Goal: Information Seeking & Learning: Learn about a topic

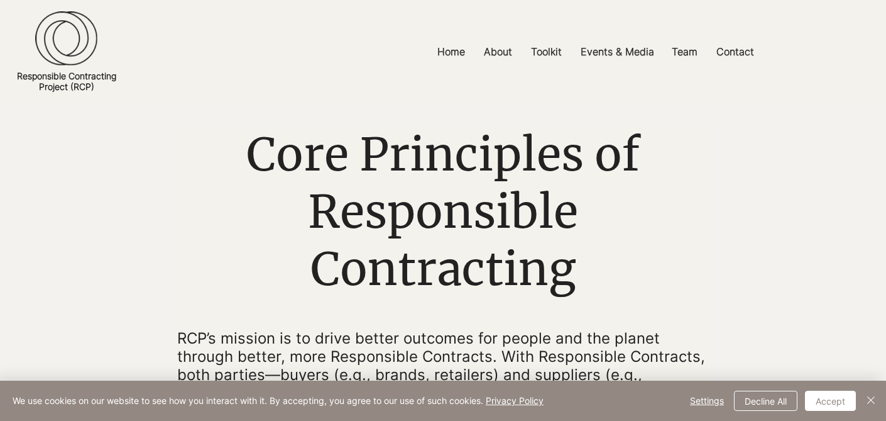
scroll to position [46, 0]
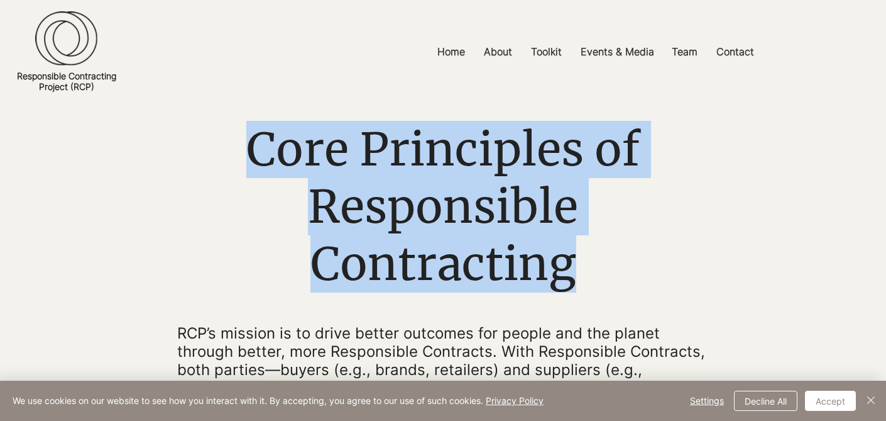
drag, startPoint x: 250, startPoint y: 150, endPoint x: 573, endPoint y: 265, distance: 343.6
click at [573, 265] on span "Core Principles of Responsible Contracting" at bounding box center [443, 207] width 394 height 172
click at [596, 271] on h1 "Core Principles of Responsible Contracting" at bounding box center [443, 207] width 532 height 172
drag, startPoint x: 576, startPoint y: 267, endPoint x: 257, endPoint y: 126, distance: 348.7
click at [257, 126] on h1 "Core Principles of Responsible Contracting" at bounding box center [443, 207] width 532 height 172
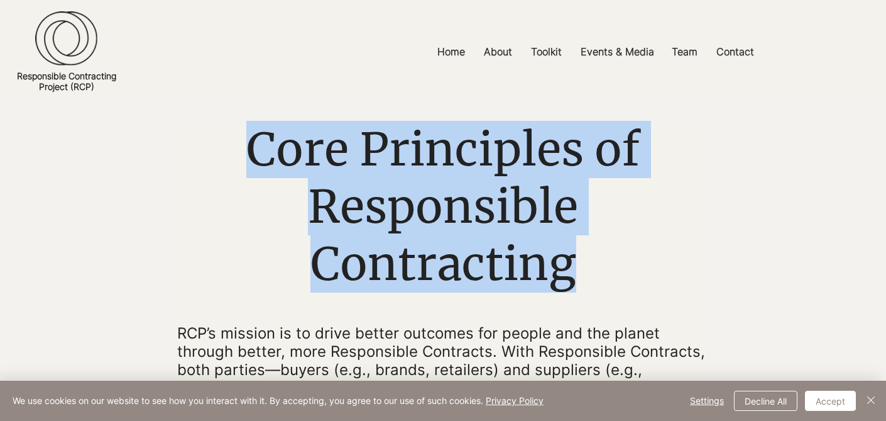
click at [239, 147] on h1 "Core Principles of Responsible Contracting" at bounding box center [443, 207] width 532 height 172
drag, startPoint x: 251, startPoint y: 143, endPoint x: 573, endPoint y: 265, distance: 344.0
click at [573, 265] on span "Core Principles of Responsible Contracting" at bounding box center [443, 207] width 394 height 172
click at [579, 271] on h1 "Core Principles of Responsible Contracting" at bounding box center [443, 207] width 532 height 172
drag, startPoint x: 574, startPoint y: 268, endPoint x: 256, endPoint y: 132, distance: 345.5
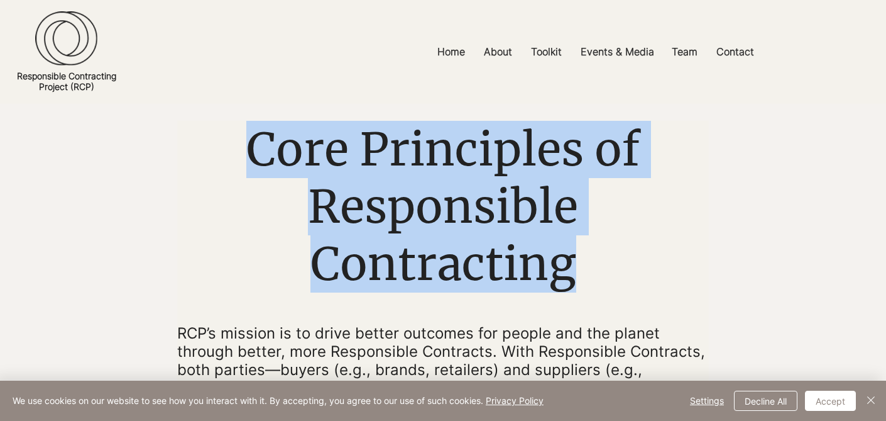
click at [256, 132] on span "Core Principles of Responsible Contracting" at bounding box center [443, 207] width 394 height 172
click at [248, 150] on span "Core Principles of Responsible Contracting" at bounding box center [443, 207] width 394 height 172
drag, startPoint x: 248, startPoint y: 150, endPoint x: 579, endPoint y: 275, distance: 353.3
click at [579, 275] on h1 "Core Principles of Responsible Contracting" at bounding box center [443, 207] width 532 height 172
click at [579, 272] on h1 "Core Principles of Responsible Contracting" at bounding box center [443, 207] width 532 height 172
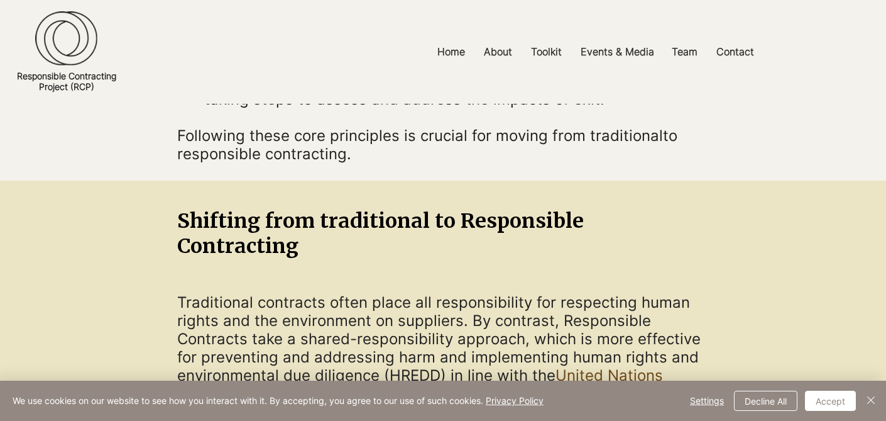
scroll to position [681, 0]
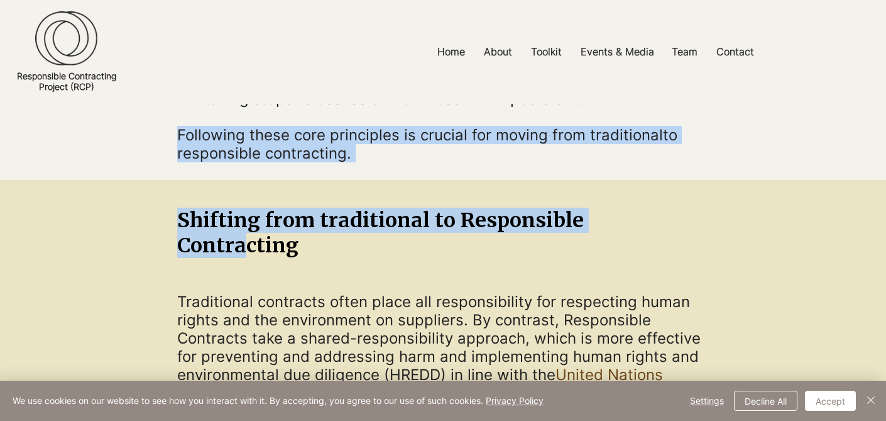
drag, startPoint x: 177, startPoint y: 141, endPoint x: 653, endPoint y: 229, distance: 483.9
click at [0, 0] on main "Core Principles of Responsible Contracting RCP’s mission is to drive better out…" at bounding box center [0, 0] width 0 height 0
drag, startPoint x: 181, startPoint y: 145, endPoint x: 625, endPoint y: 224, distance: 451.4
click at [0, 0] on main "Core Principles of Responsible Contracting RCP’s mission is to drive better out…" at bounding box center [0, 0] width 0 height 0
click at [710, 232] on div at bounding box center [443, 226] width 886 height 92
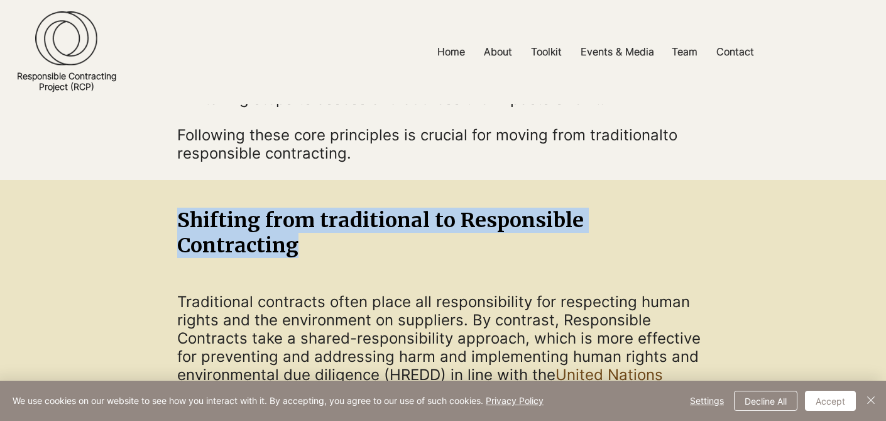
drag, startPoint x: 706, startPoint y: 229, endPoint x: 382, endPoint y: 214, distance: 324.7
click at [382, 214] on span "Shifting from traditional to Responsible Contracting" at bounding box center [380, 232] width 407 height 50
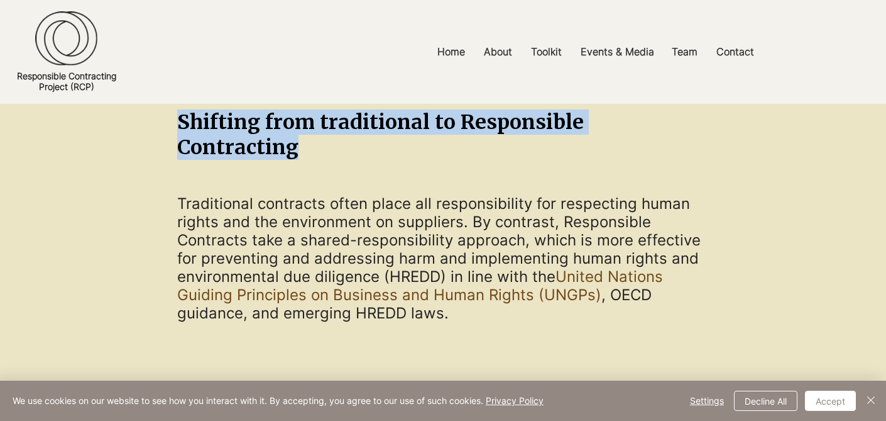
scroll to position [781, 0]
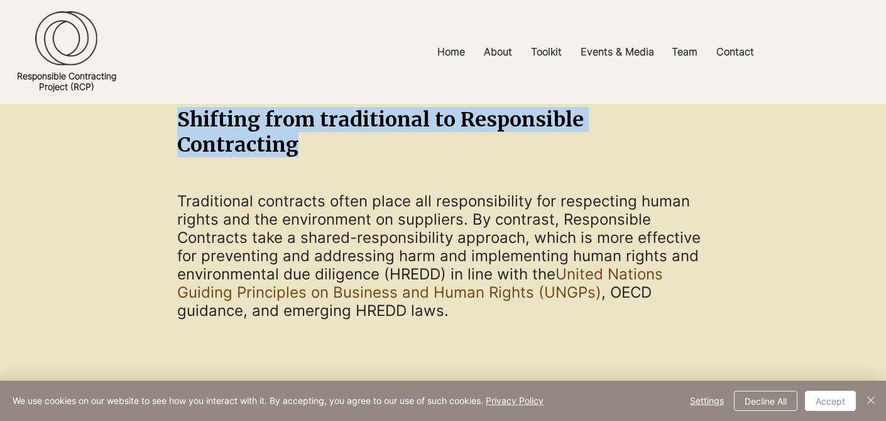
click at [424, 131] on span "Shifting from traditional to Responsible Contracting" at bounding box center [380, 132] width 407 height 50
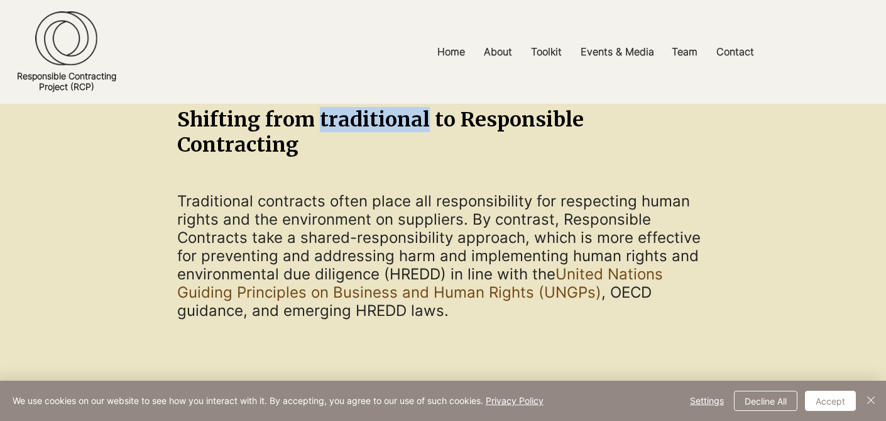
click at [424, 131] on span "Shifting from traditional to Responsible Contracting" at bounding box center [380, 132] width 407 height 50
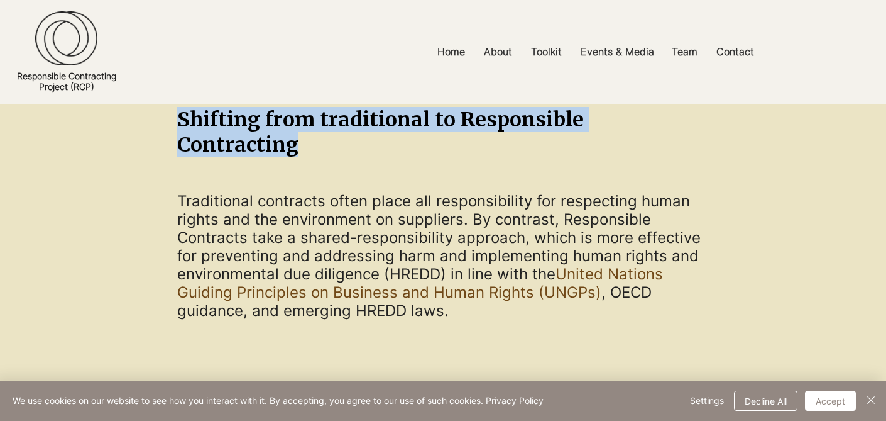
click at [424, 131] on span "Shifting from traditional to Responsible Contracting" at bounding box center [380, 132] width 407 height 50
click at [411, 171] on div at bounding box center [443, 264] width 886 height 187
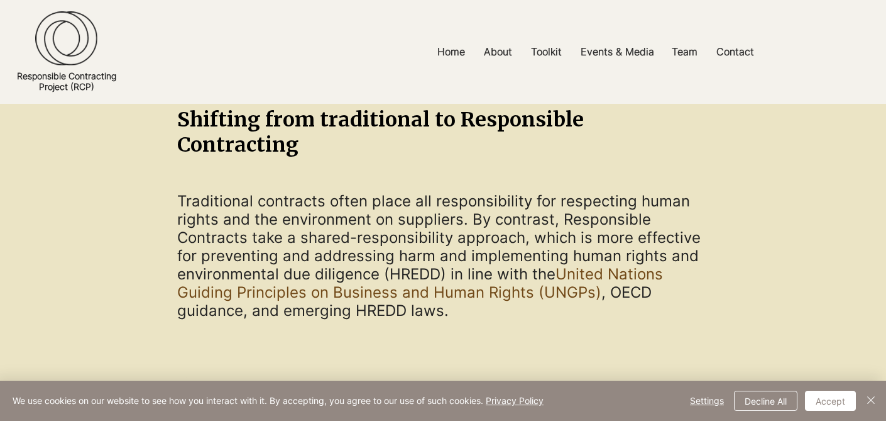
click at [413, 128] on span "Shifting from traditional to Responsible Contracting" at bounding box center [380, 132] width 407 height 50
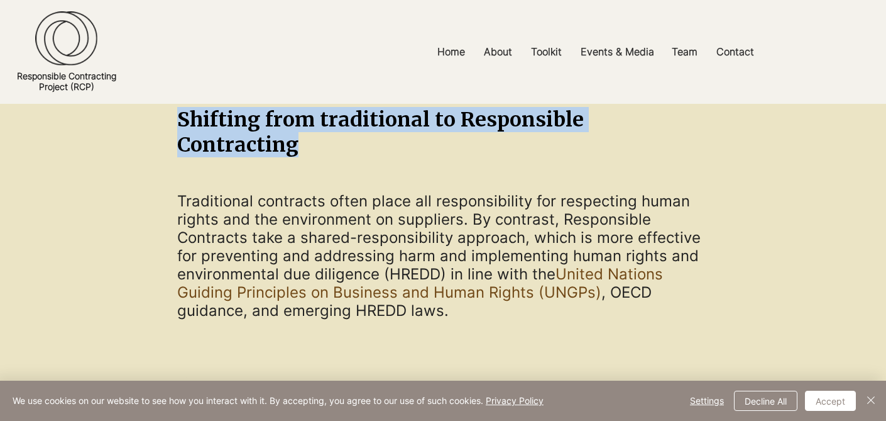
click at [413, 128] on span "Shifting from traditional to Responsible Contracting" at bounding box center [380, 132] width 407 height 50
click at [404, 171] on div at bounding box center [443, 264] width 886 height 187
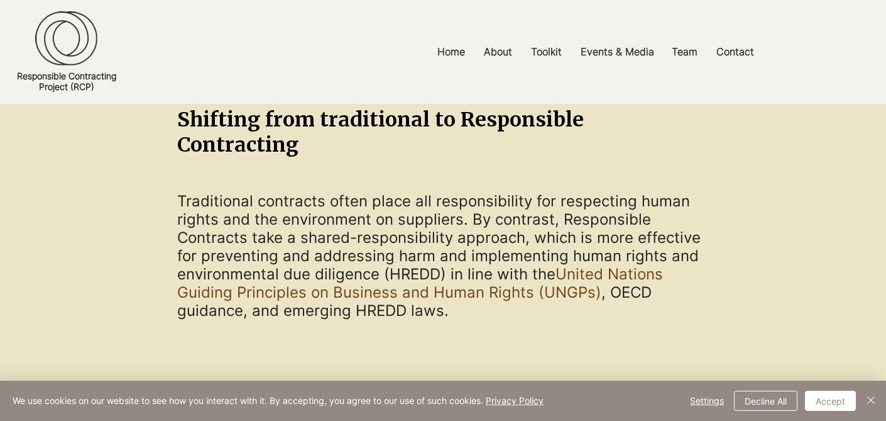
click at [584, 130] on span "Shifting from traditional to Responsible Contracting" at bounding box center [380, 132] width 407 height 50
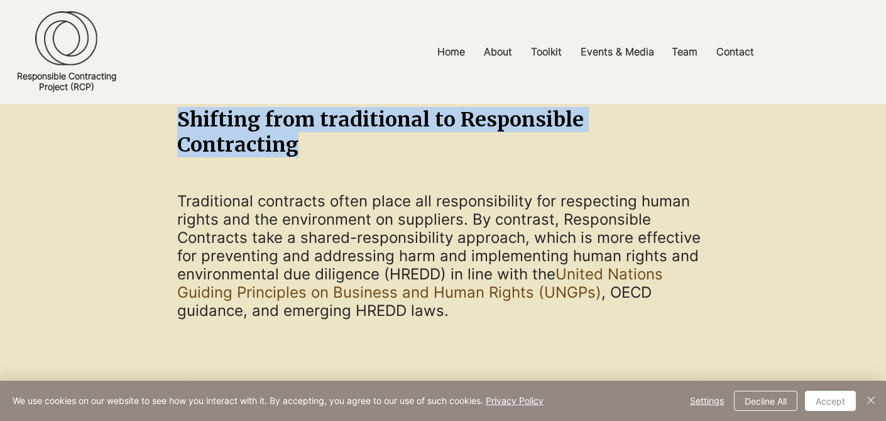
click at [584, 130] on span "Shifting from traditional to Responsible Contracting" at bounding box center [380, 132] width 407 height 50
click at [659, 171] on div at bounding box center [443, 264] width 886 height 187
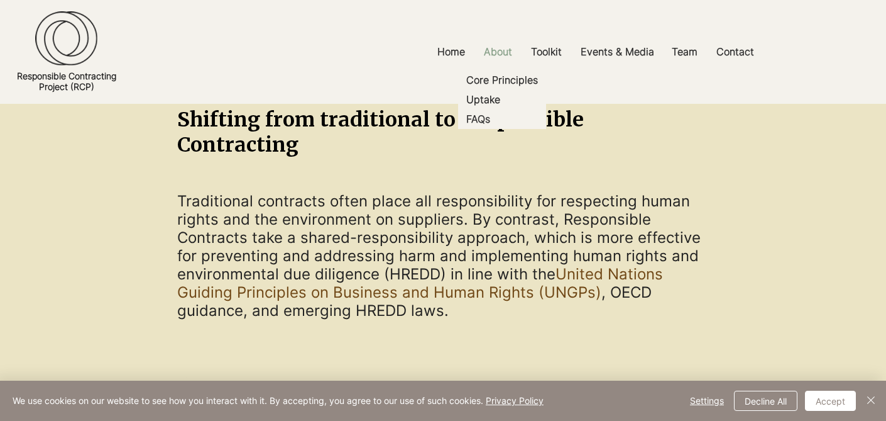
click at [503, 55] on p "About" at bounding box center [498, 52] width 41 height 28
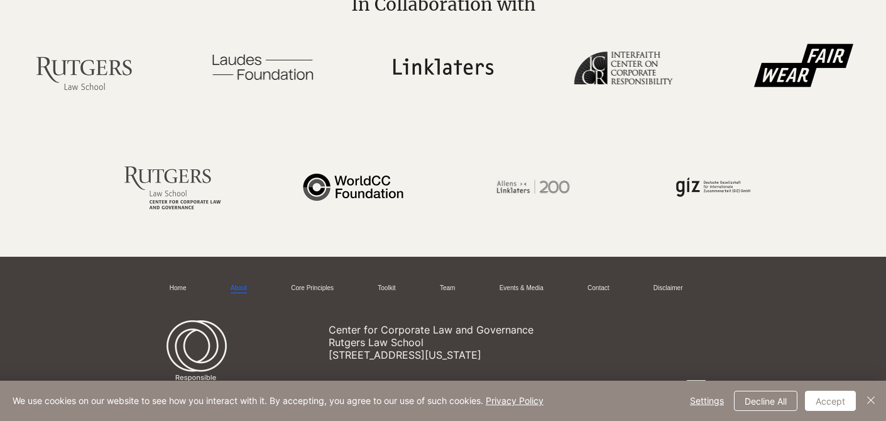
scroll to position [2859, 0]
